Goal: Information Seeking & Learning: Learn about a topic

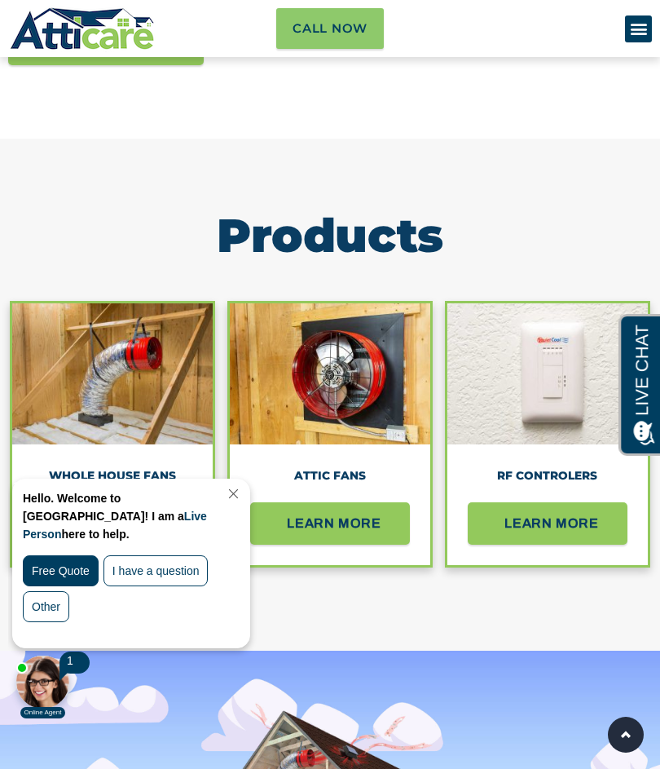
click at [243, 497] on link "Close Chat" at bounding box center [232, 494] width 22 height 12
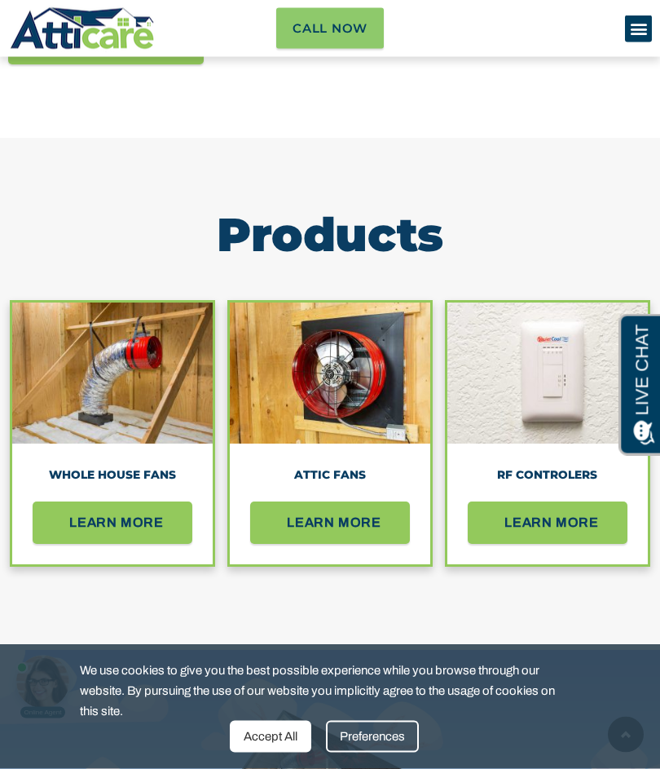
scroll to position [1768, 0]
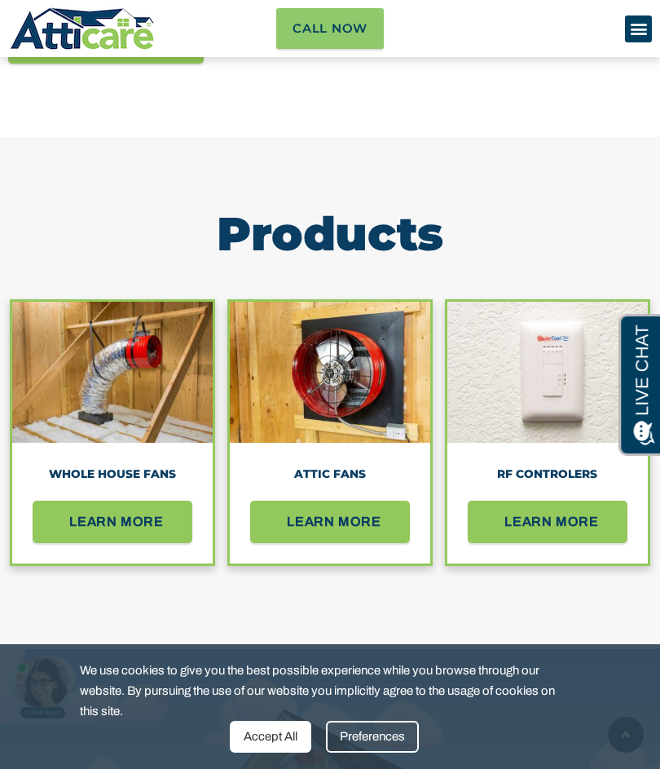
click at [338, 523] on span "learn more" at bounding box center [334, 522] width 95 height 26
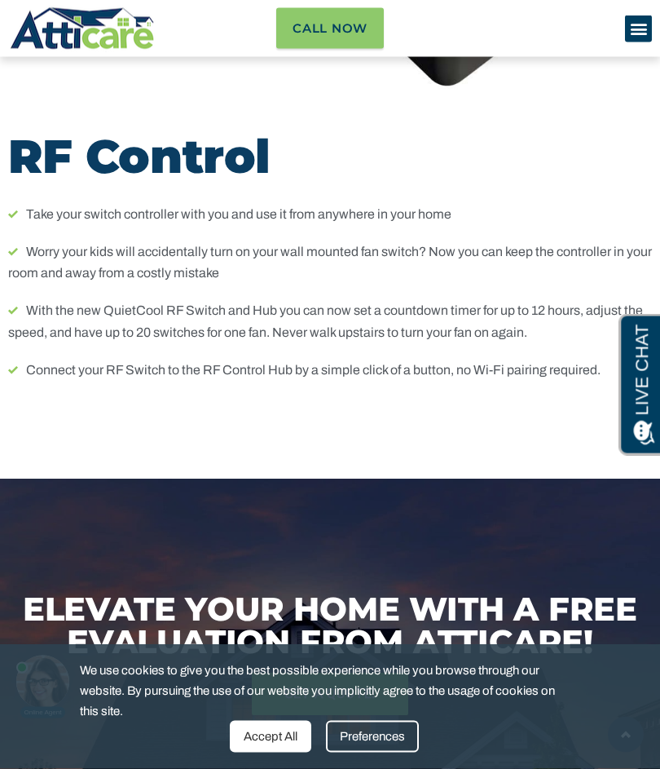
scroll to position [9679, 0]
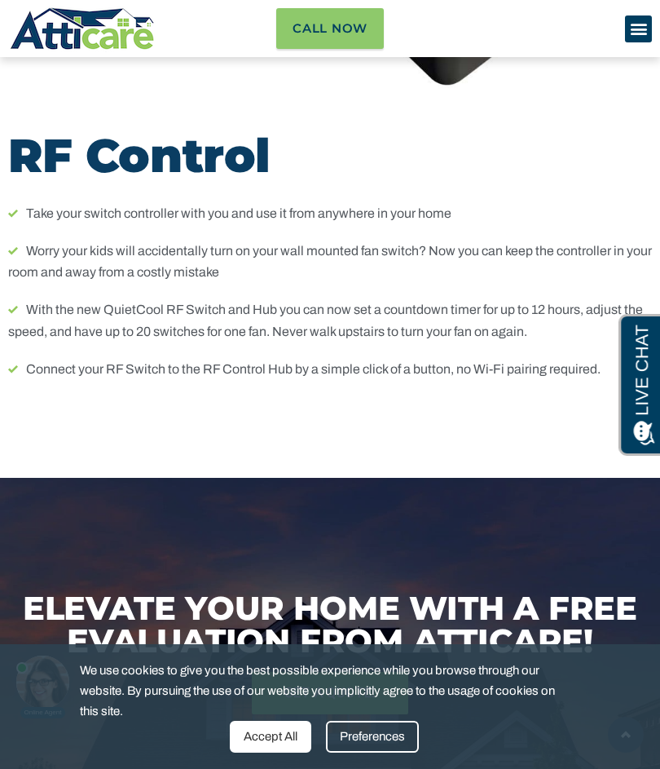
click at [507, 254] on ul "Take your switch controller with you and use it from anywhere in your home Worr…" at bounding box center [330, 292] width 644 height 178
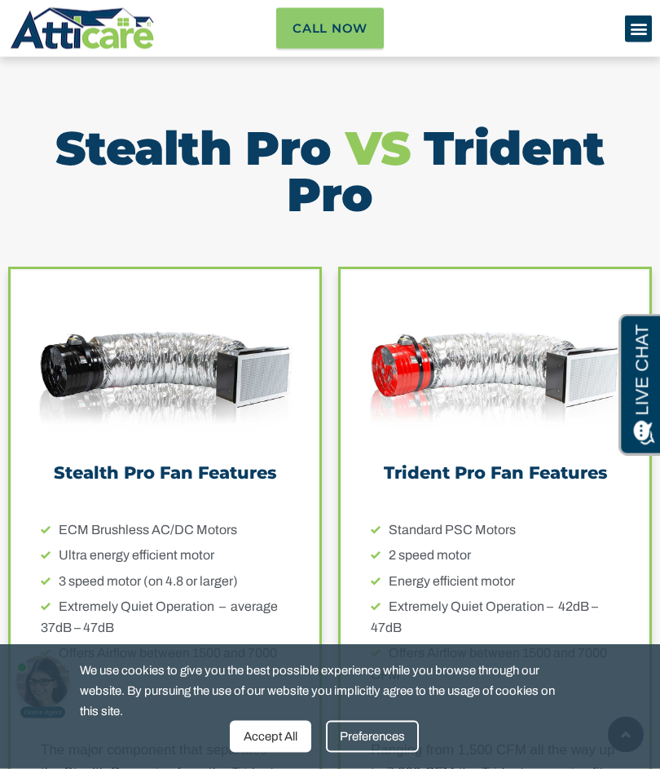
scroll to position [5998, 0]
click at [475, 324] on img at bounding box center [495, 366] width 273 height 191
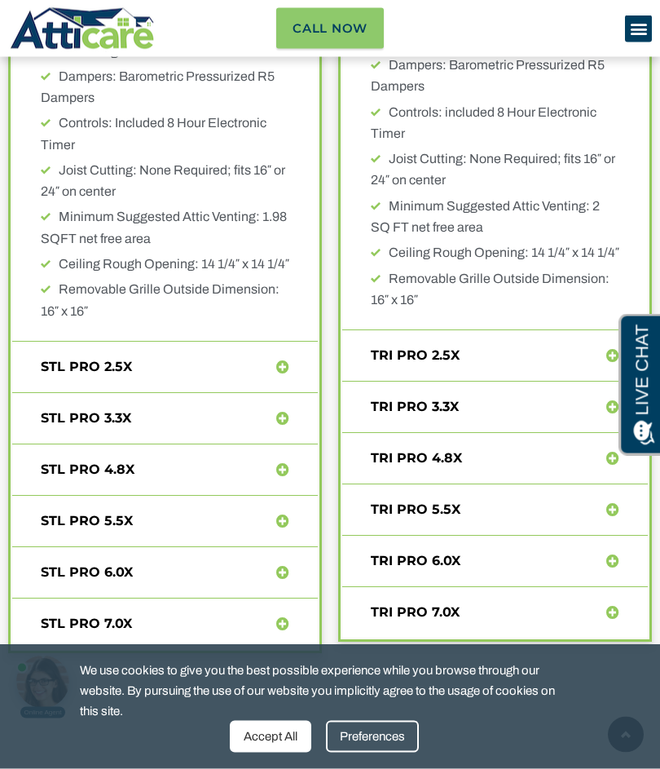
scroll to position [7457, 0]
click at [603, 503] on span at bounding box center [610, 510] width 20 height 14
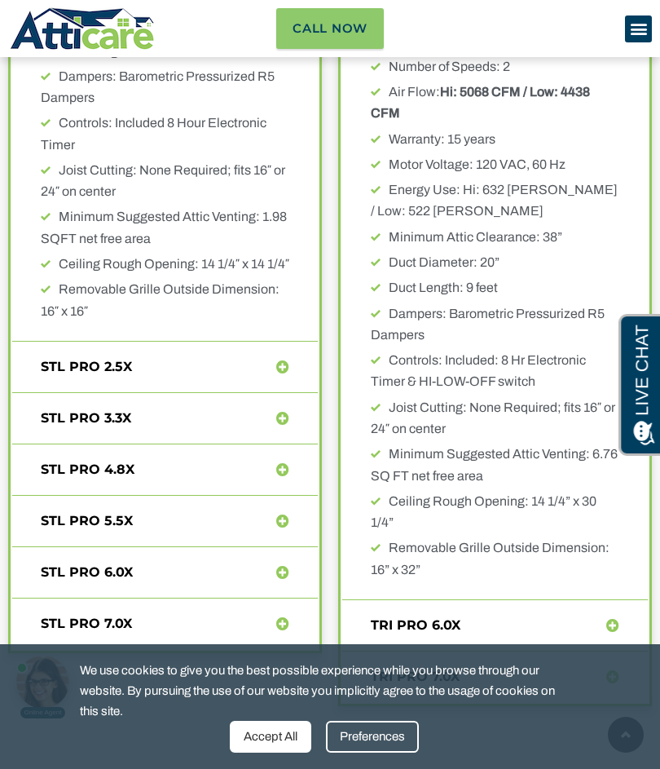
click at [593, 619] on div "TRI PRO 6.0X" at bounding box center [495, 625] width 306 height 13
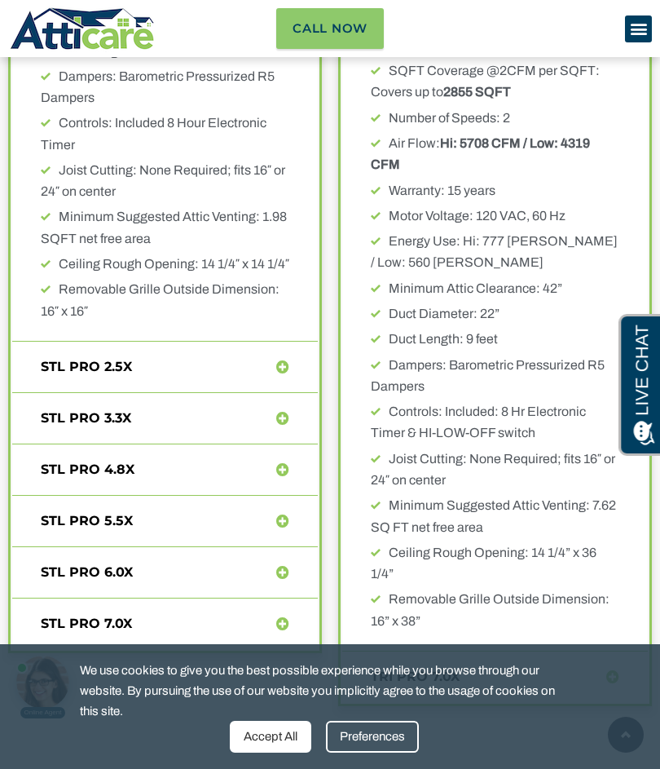
click at [614, 670] on icon at bounding box center [613, 676] width 13 height 13
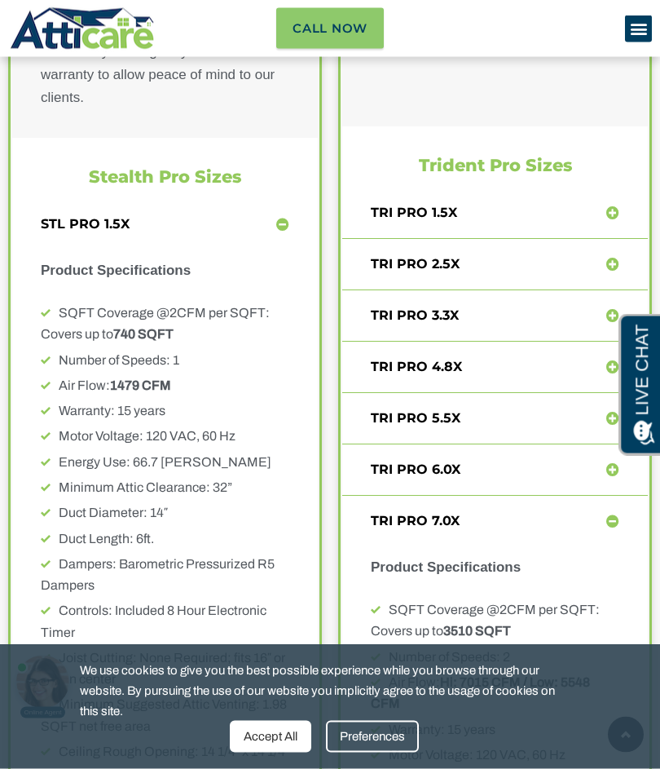
scroll to position [6970, 0]
click at [611, 514] on icon at bounding box center [613, 520] width 13 height 13
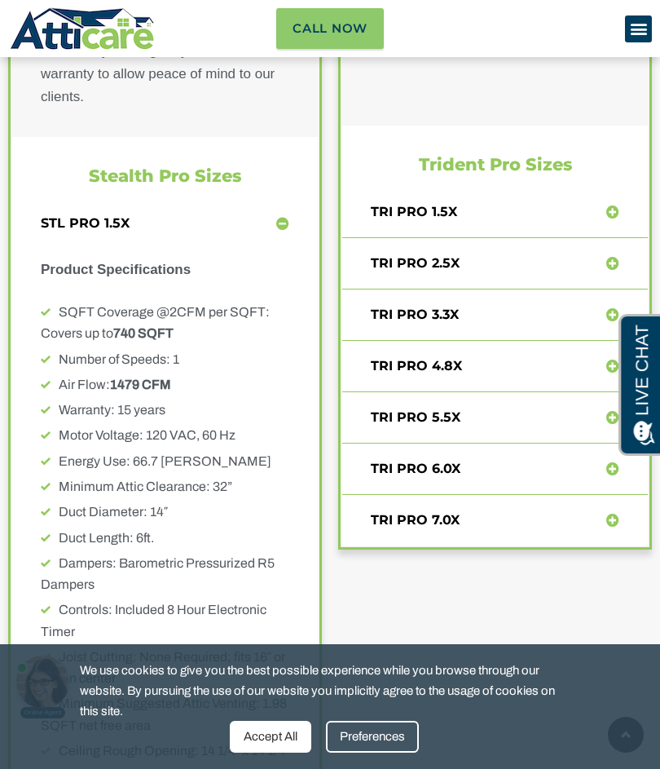
click at [615, 360] on icon at bounding box center [613, 366] width 13 height 13
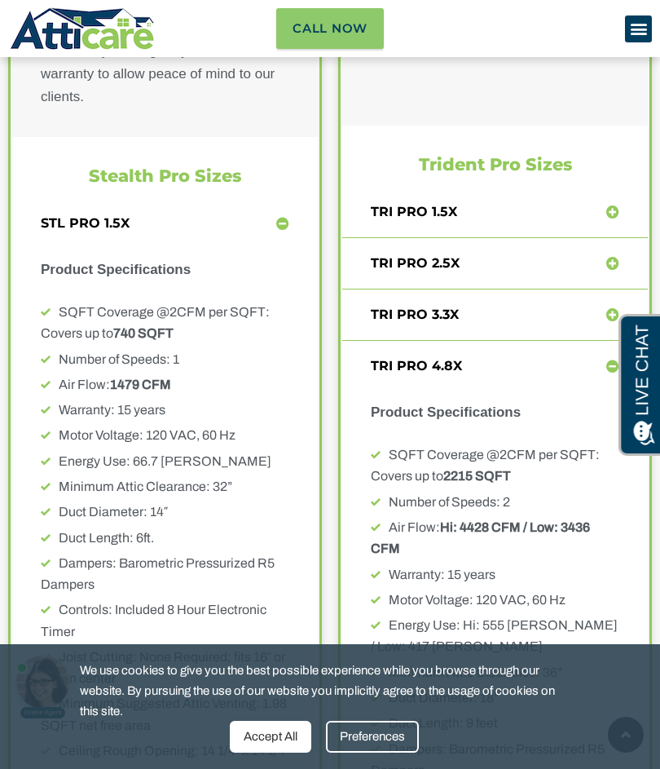
click at [617, 360] on icon at bounding box center [613, 366] width 13 height 13
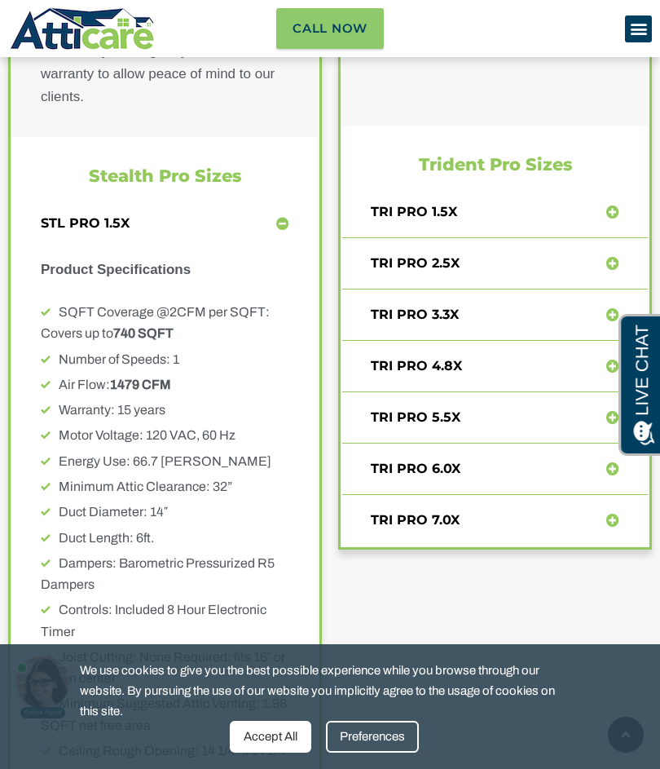
click at [612, 411] on icon at bounding box center [613, 417] width 13 height 13
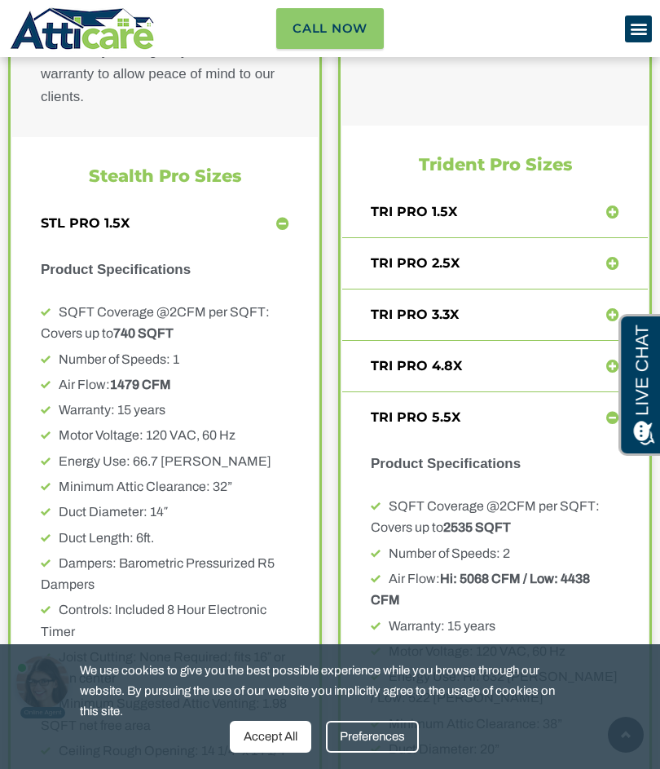
click at [609, 308] on icon at bounding box center [613, 314] width 13 height 13
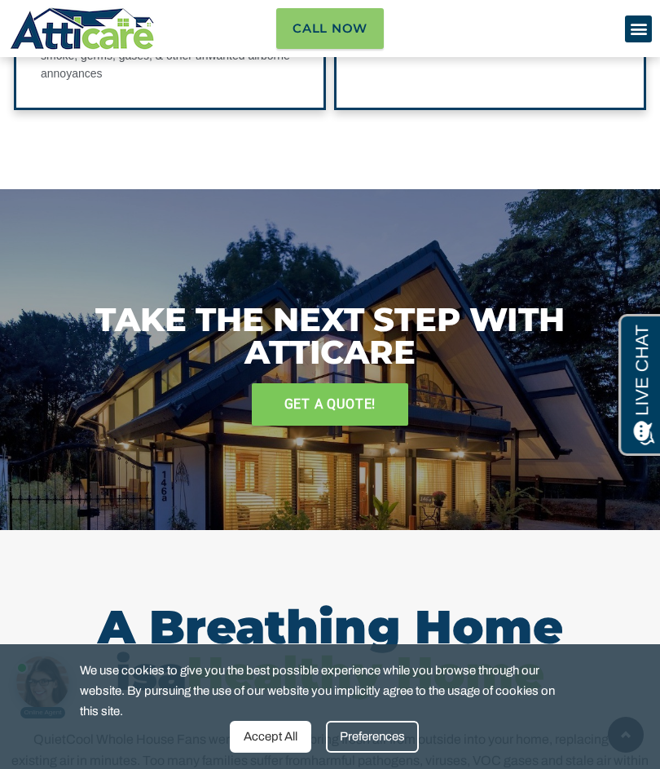
scroll to position [3278, 0]
